Goal: Find specific page/section: Find specific page/section

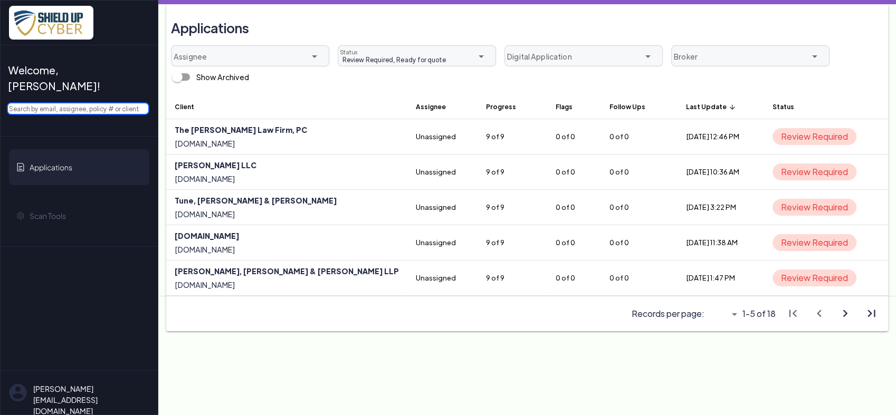
click at [66, 102] on input "text" at bounding box center [78, 108] width 143 height 13
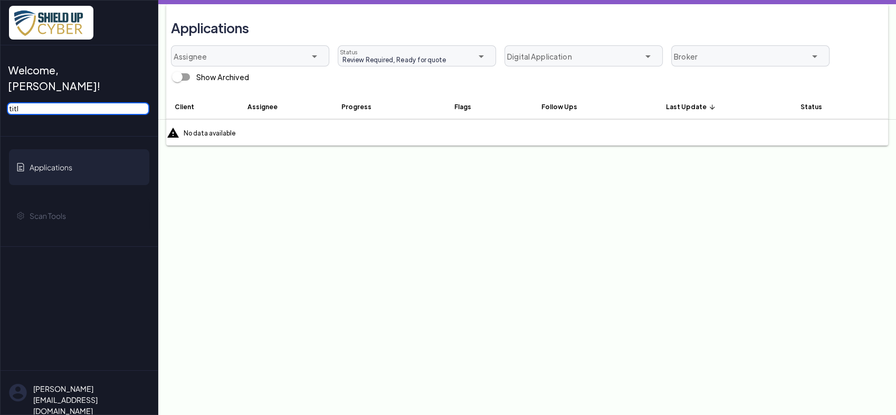
type input "titl"
click at [440, 56] on span "Review Required, Ready for quote" at bounding box center [392, 60] width 108 height 10
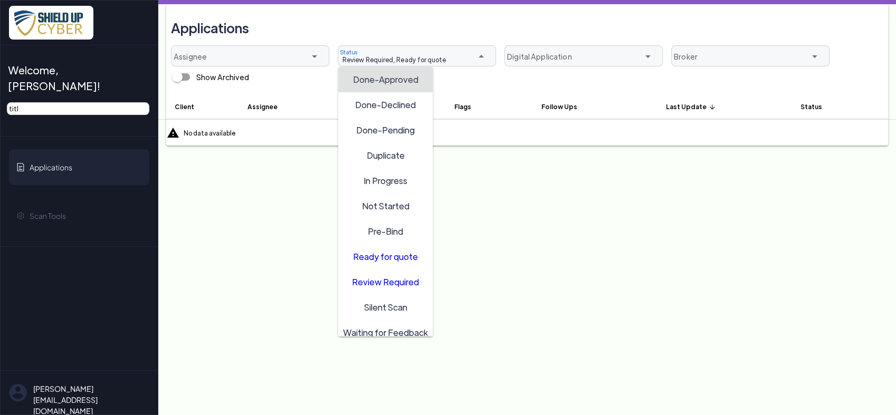
click at [389, 81] on span "Done-Approved" at bounding box center [385, 78] width 65 height 11
click at [377, 81] on span "Done-Approved" at bounding box center [385, 78] width 65 height 11
click at [376, 80] on span "Done-Approved" at bounding box center [385, 78] width 65 height 11
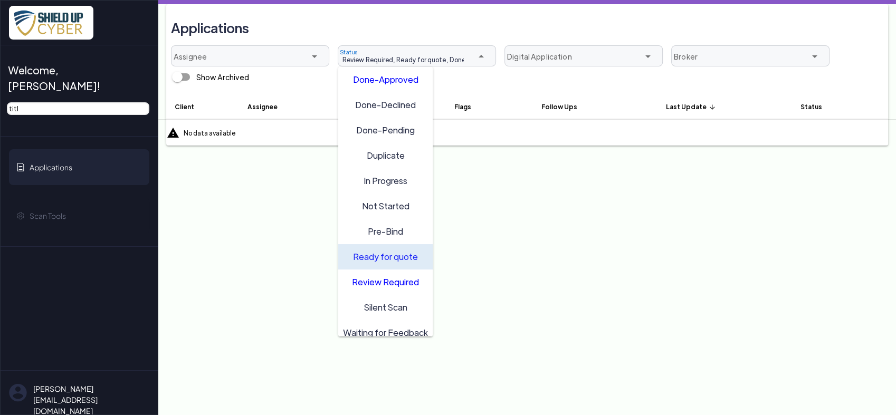
click at [376, 251] on span "Ready for quote" at bounding box center [385, 256] width 65 height 11
click at [375, 270] on div "Done-Approved Done-Declined Done-Pending Duplicate In Progress Not Started Pre-…" at bounding box center [385, 206] width 94 height 279
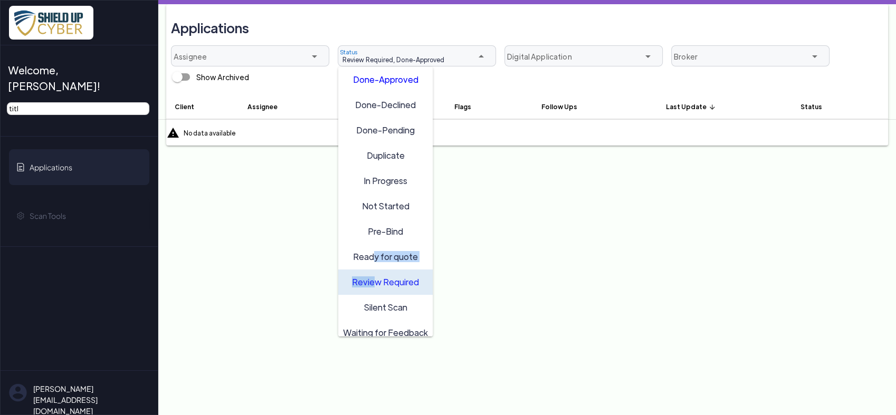
drag, startPoint x: 375, startPoint y: 270, endPoint x: 373, endPoint y: 276, distance: 5.7
click at [373, 276] on div "Review Required" at bounding box center [385, 282] width 85 height 17
type input "Done-Approved"
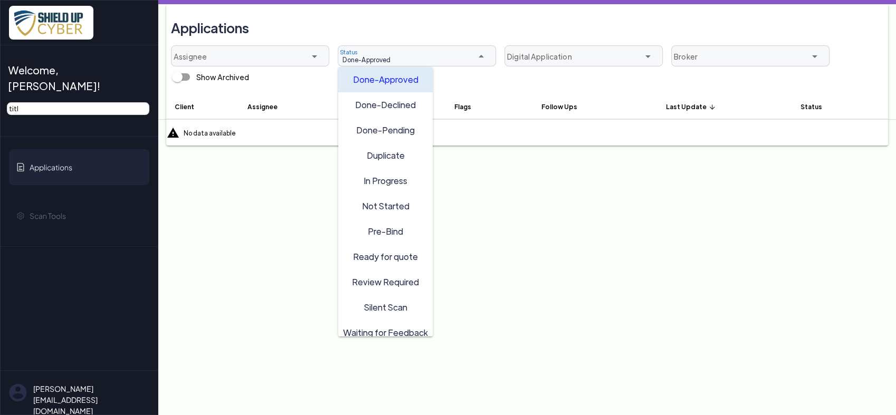
click at [394, 73] on div "Done-Approved" at bounding box center [385, 79] width 85 height 17
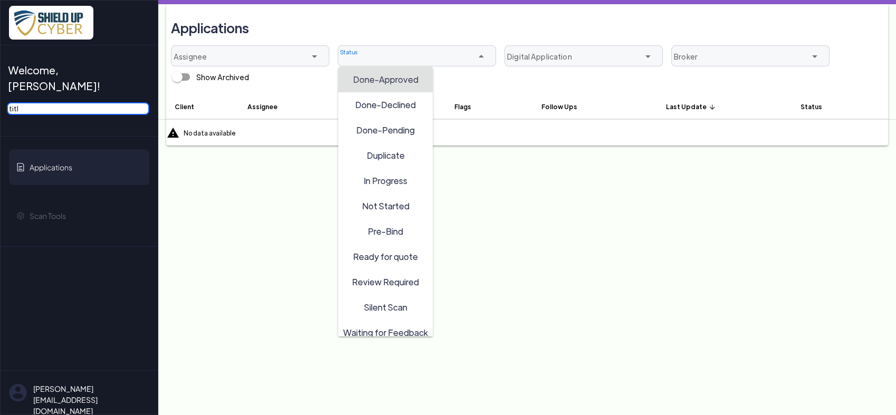
click at [126, 102] on input "titl" at bounding box center [78, 108] width 143 height 13
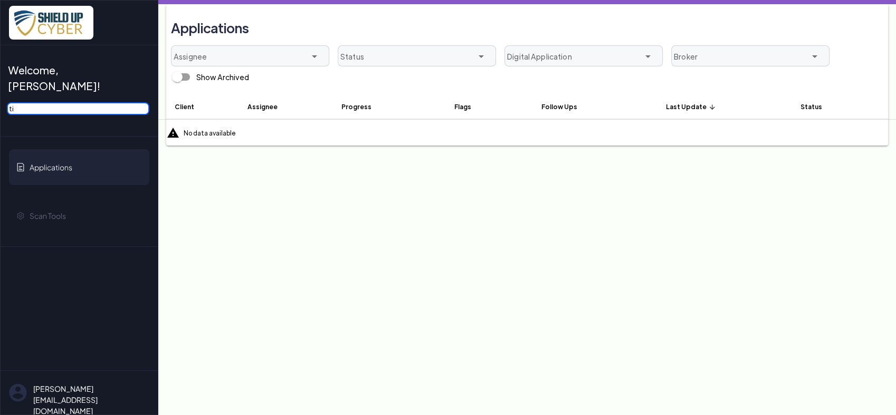
type input "t"
type input "o"
